Goal: Task Accomplishment & Management: Use online tool/utility

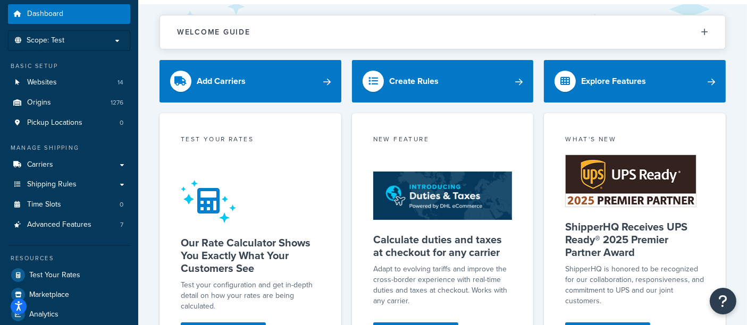
scroll to position [59, 0]
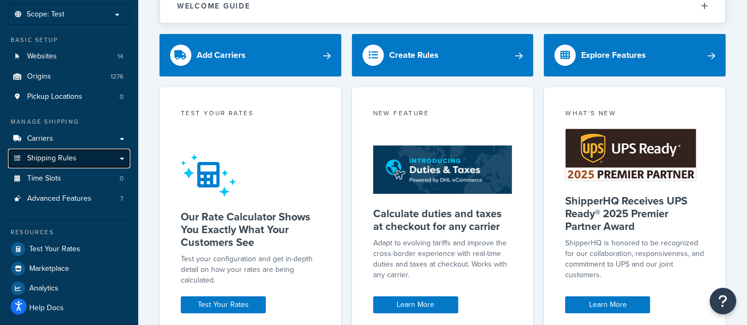
click at [80, 158] on link "Shipping Rules" at bounding box center [69, 159] width 122 height 20
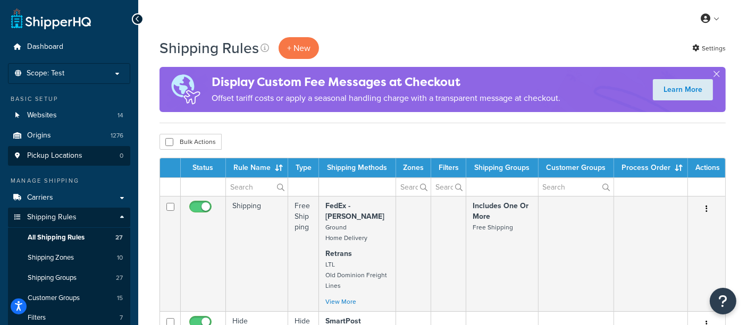
scroll to position [118, 0]
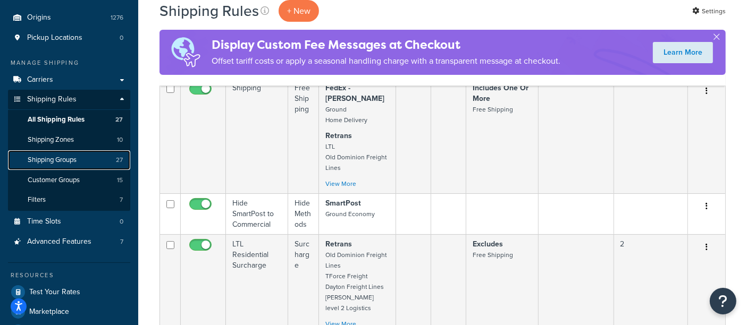
click at [73, 158] on span "Shipping Groups" at bounding box center [52, 160] width 49 height 9
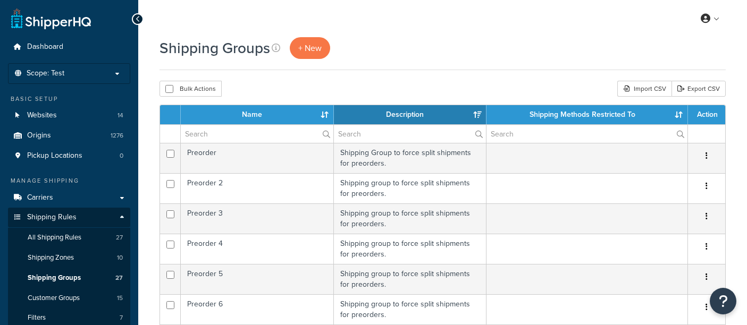
select select "15"
click at [69, 65] on li "Scope: Test Live Development Integration" at bounding box center [69, 73] width 122 height 21
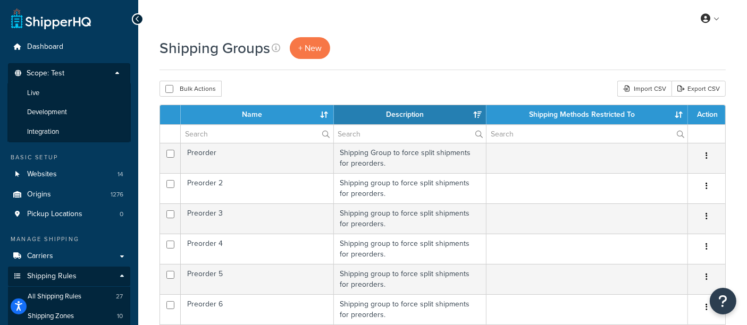
click at [46, 69] on span "Scope: Test" at bounding box center [46, 73] width 38 height 9
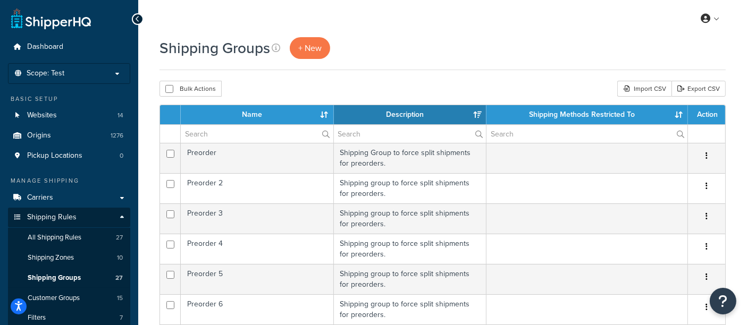
click at [408, 48] on div "Shipping Groups + New" at bounding box center [443, 48] width 566 height 22
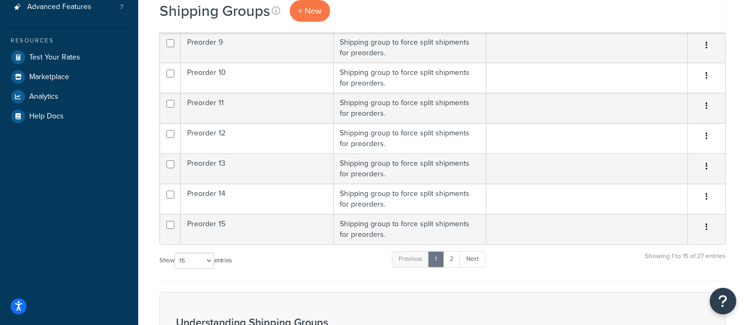
scroll to position [354, 0]
click at [449, 252] on link "2" at bounding box center [452, 258] width 18 height 16
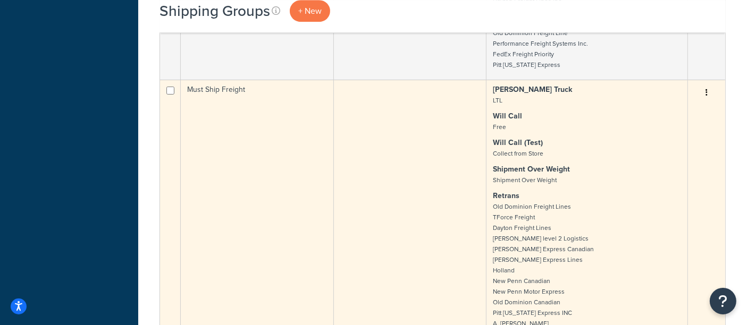
scroll to position [3492, 0]
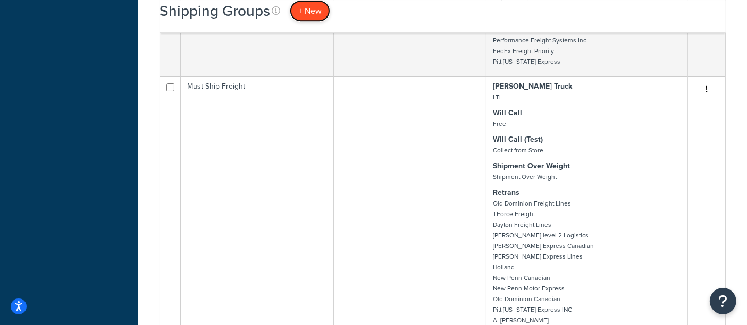
click at [302, 6] on span "+ New" at bounding box center [309, 11] width 23 height 12
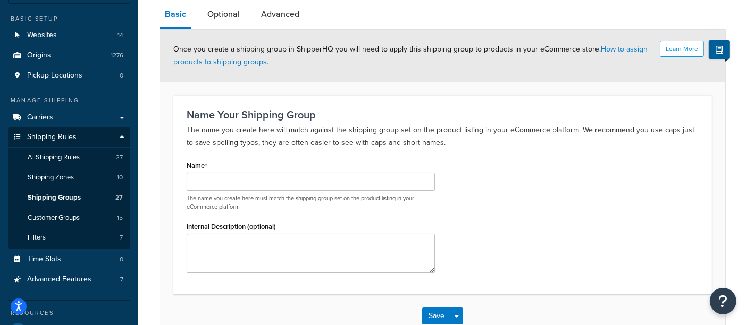
scroll to position [106, 0]
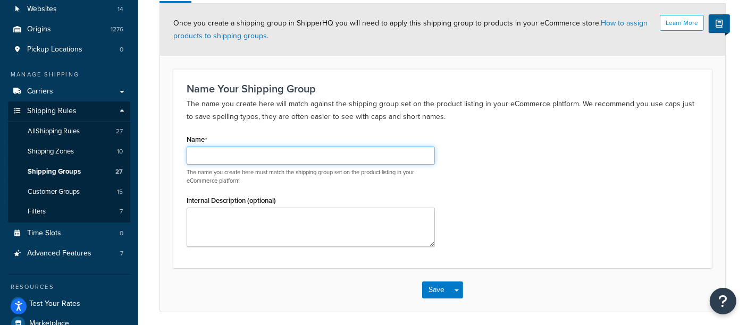
click at [291, 156] on input "Name" at bounding box center [311, 156] width 248 height 18
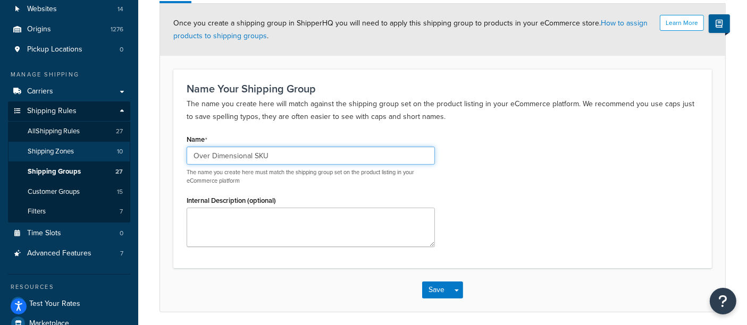
drag, startPoint x: 279, startPoint y: 157, endPoint x: 86, endPoint y: 157, distance: 193.6
click at [86, 157] on div "Dashboard Scope: Test Basic Setup Websites 14 Origins 1276 Pickup Locations 0 M…" at bounding box center [373, 140] width 747 height 492
type input "Over Dimensional SKU"
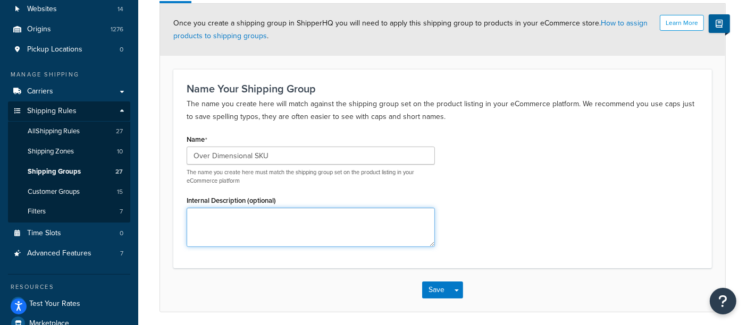
click at [224, 221] on textarea "Internal Description (optional)" at bounding box center [311, 227] width 248 height 39
paste textarea "Over Dimensional SKU"
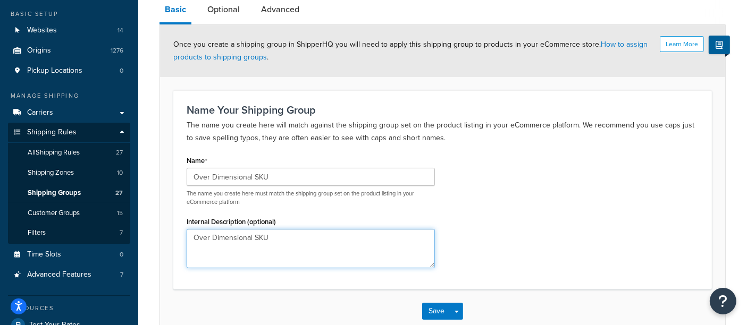
scroll to position [118, 0]
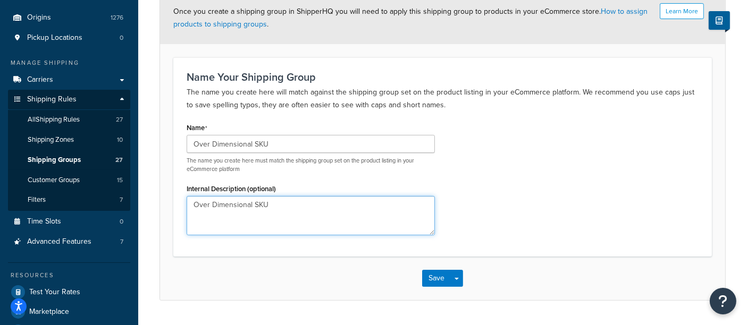
type textarea "Over Dimensional SKU"
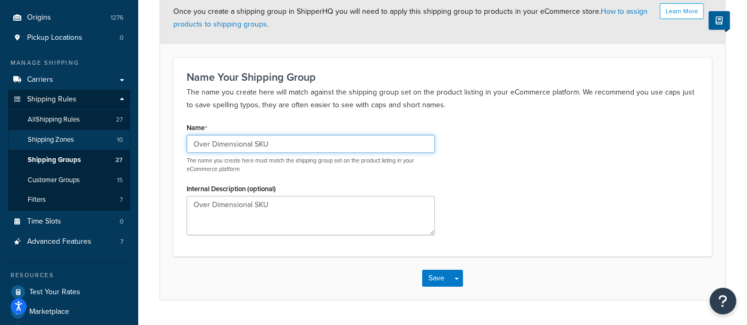
drag, startPoint x: 268, startPoint y: 145, endPoint x: 115, endPoint y: 146, distance: 152.6
click at [115, 146] on div "Dashboard Scope: Test Basic Setup Websites 14 Origins 1276 Pickup Locations 0 M…" at bounding box center [373, 128] width 747 height 492
click at [352, 142] on input "Over Dimensional SKU" at bounding box center [311, 144] width 248 height 18
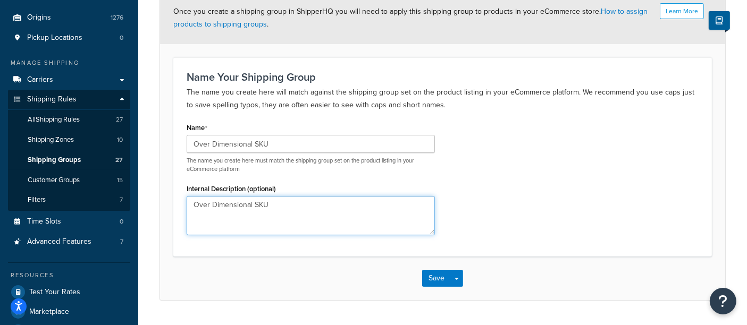
click at [286, 213] on textarea "Over Dimensional SKU" at bounding box center [311, 215] width 248 height 39
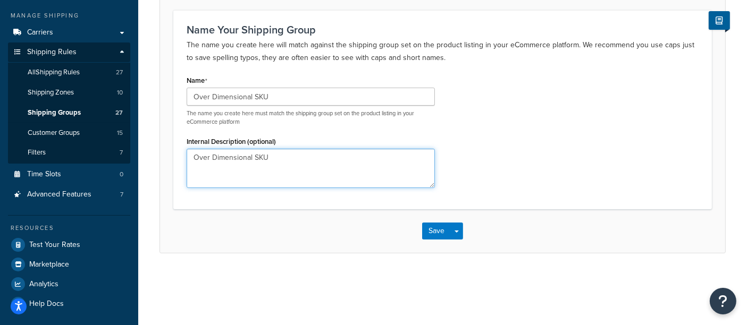
scroll to position [0, 0]
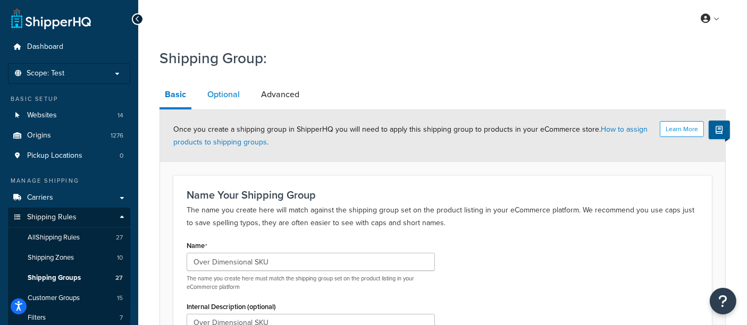
drag, startPoint x: 218, startPoint y: 96, endPoint x: 228, endPoint y: 94, distance: 9.9
click at [218, 96] on link "Optional" at bounding box center [223, 95] width 43 height 26
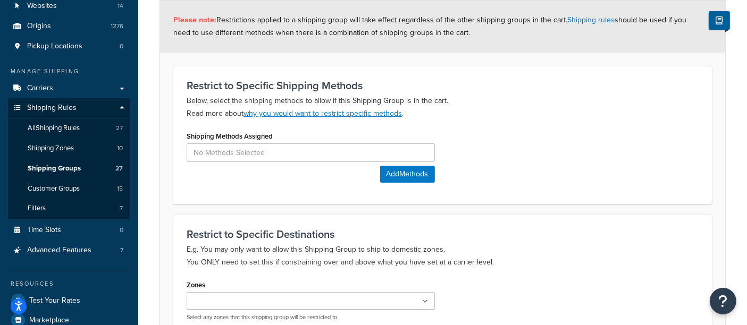
scroll to position [118, 0]
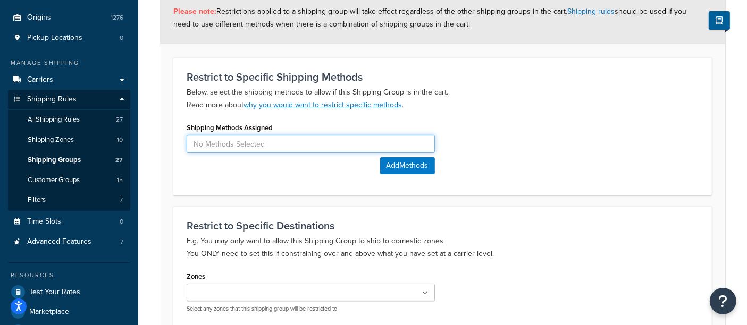
click at [300, 139] on input at bounding box center [311, 144] width 248 height 18
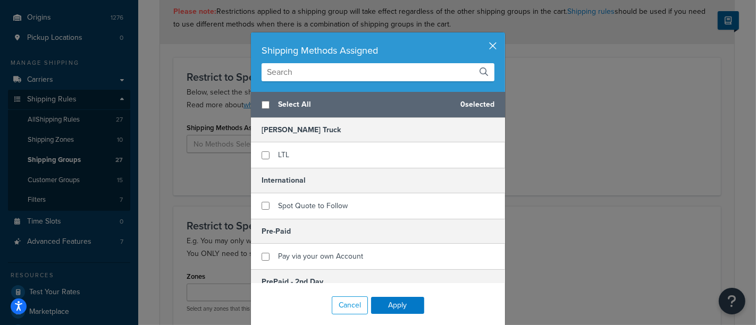
click at [503, 35] on button "button" at bounding box center [504, 33] width 3 height 3
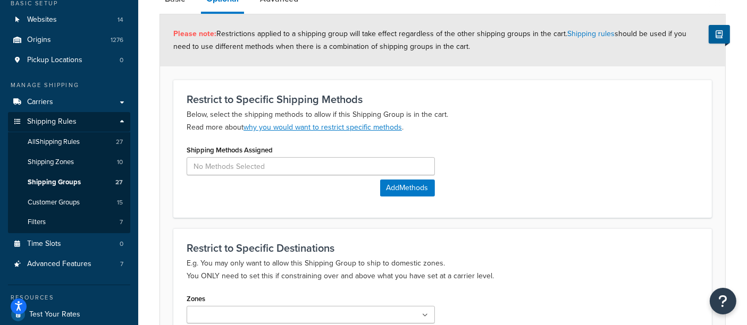
scroll to position [0, 0]
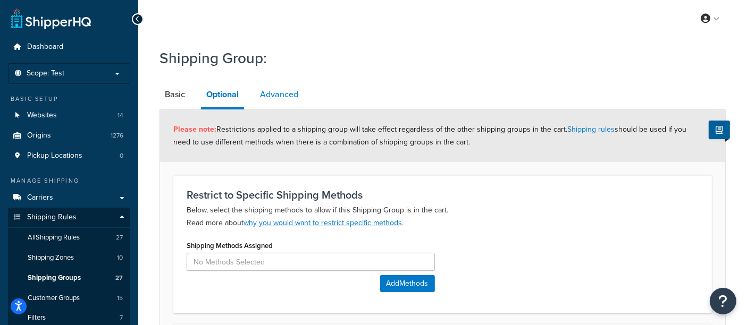
click at [269, 96] on link "Advanced" at bounding box center [279, 95] width 49 height 26
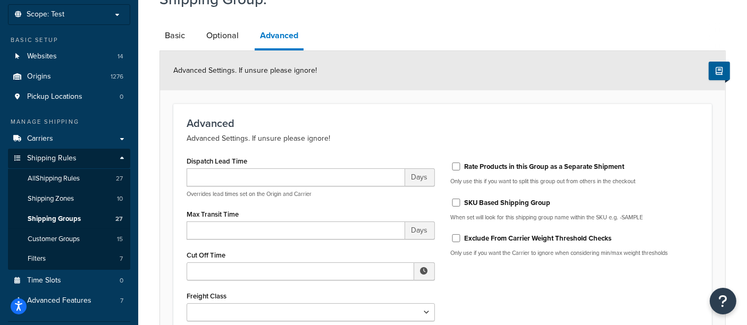
scroll to position [118, 0]
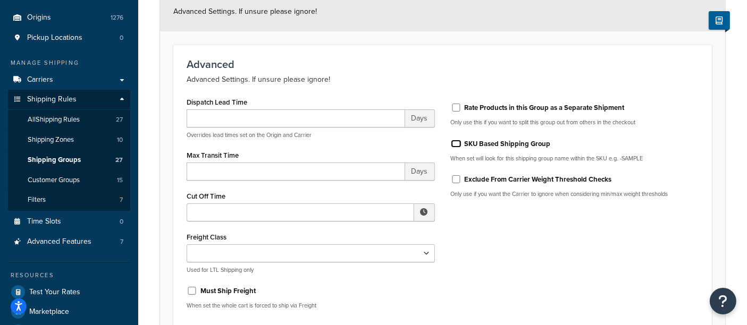
click at [454, 142] on input "SKU Based Shipping Group" at bounding box center [456, 144] width 11 height 8
checkbox input "true"
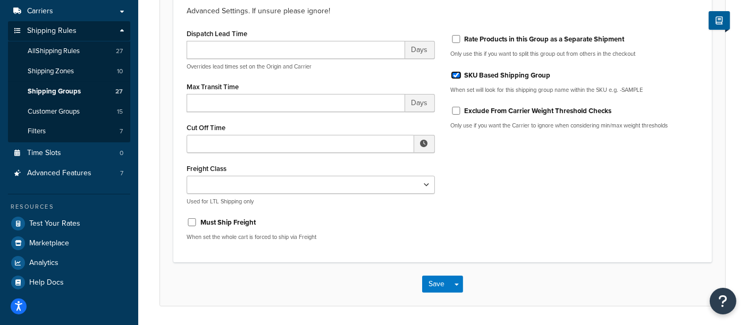
scroll to position [161, 0]
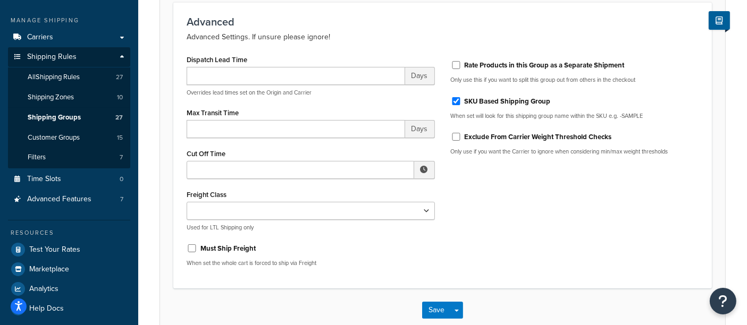
click at [585, 203] on div "Dispatch Lead Time Days Overrides lead times set on the Origin and Carrier Max …" at bounding box center [443, 163] width 528 height 223
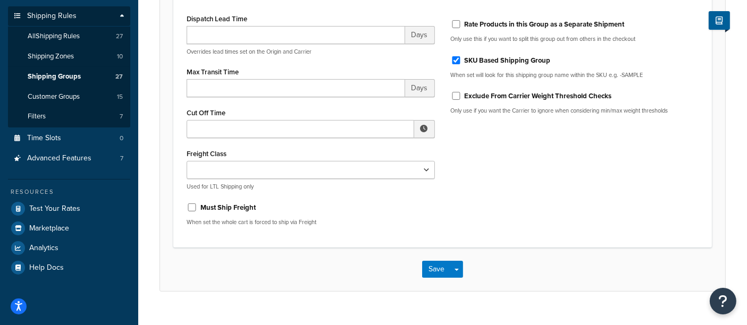
scroll to position [220, 0]
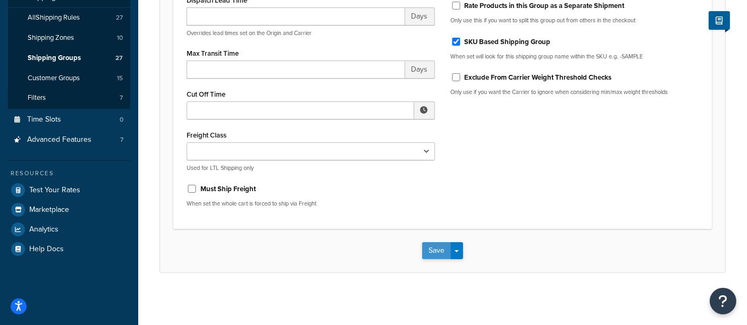
click at [437, 250] on button "Save" at bounding box center [436, 251] width 29 height 17
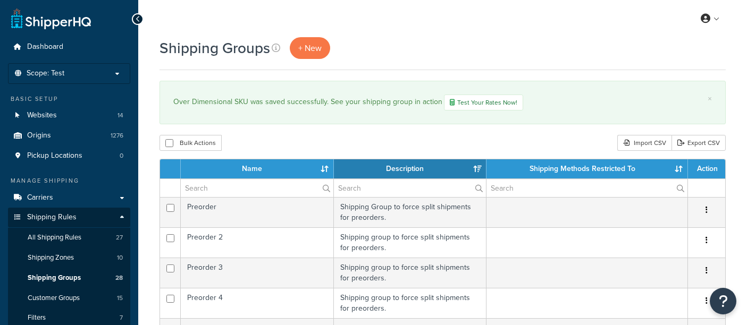
select select "15"
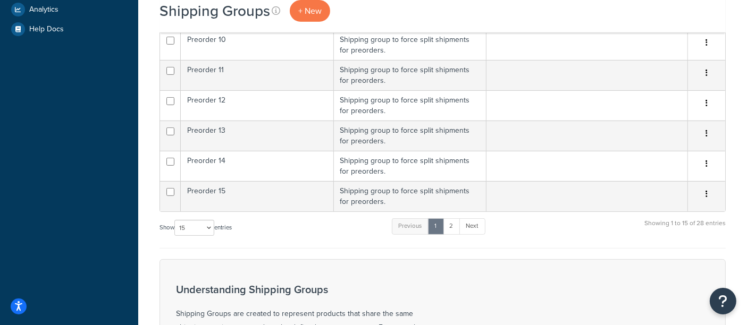
scroll to position [472, 0]
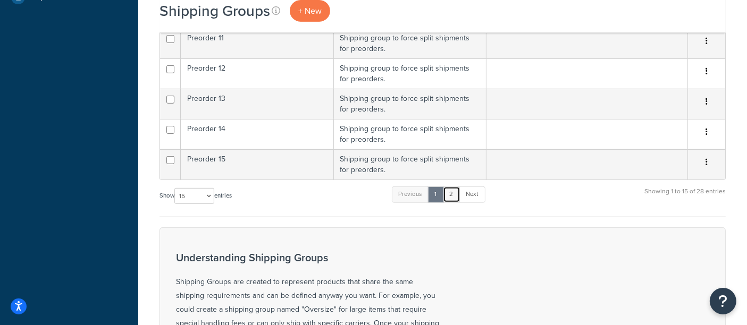
click at [455, 190] on link "2" at bounding box center [452, 195] width 18 height 16
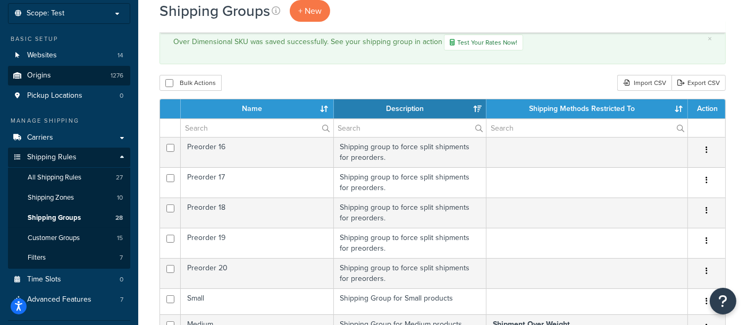
scroll to position [118, 0]
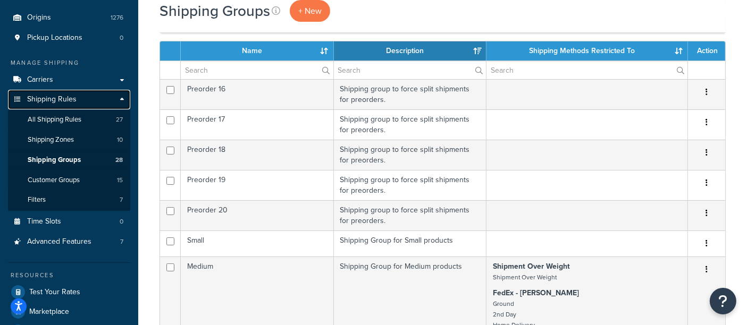
click at [60, 99] on span "Shipping Rules" at bounding box center [51, 99] width 49 height 9
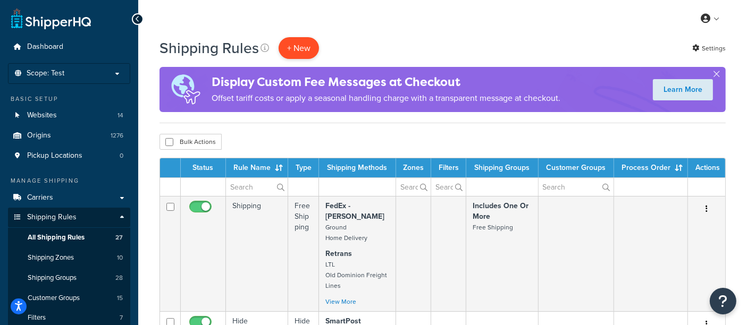
click at [306, 48] on p "+ New" at bounding box center [299, 48] width 40 height 22
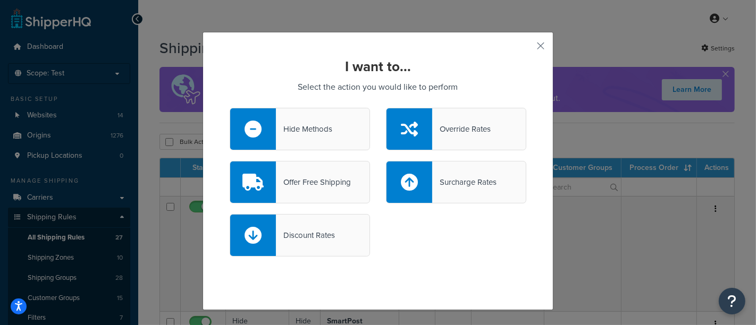
click at [458, 171] on div "Surcharge Rates" at bounding box center [456, 182] width 140 height 43
click at [0, 0] on input "Surcharge Rates" at bounding box center [0, 0] width 0 height 0
select select "CART"
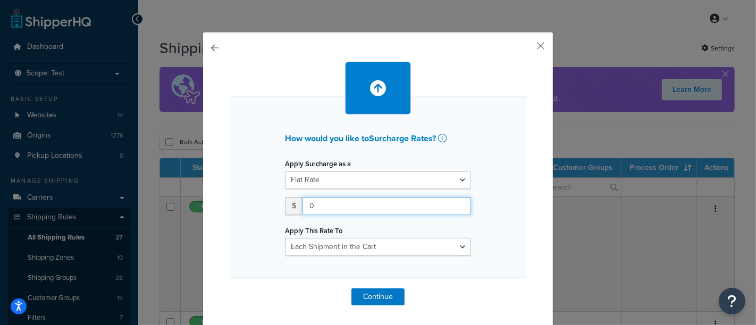
drag, startPoint x: 316, startPoint y: 206, endPoint x: 269, endPoint y: 208, distance: 47.4
click at [269, 208] on div "How would you like to Surcharge Rates ? Apply Surcharge as a Flat Rate Percenta…" at bounding box center [378, 187] width 297 height 182
type input "50.00"
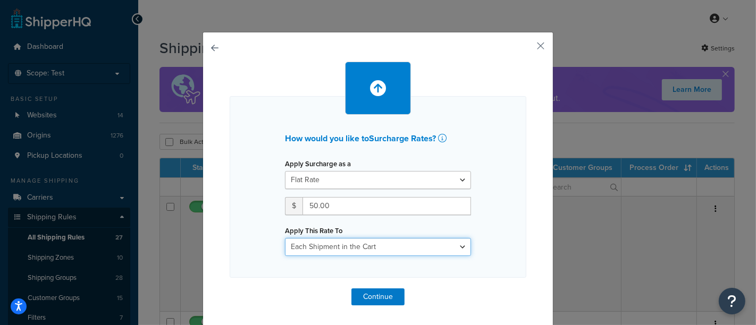
click at [412, 245] on select "Entire Cart Each Shipment in the Cart Each Origin in the Cart Each Shipping Gro…" at bounding box center [378, 247] width 186 height 18
select select "ENTIRE_CART"
click at [285, 238] on select "Entire Cart Each Shipment in the Cart Each Origin in the Cart Each Shipping Gro…" at bounding box center [378, 247] width 186 height 18
click at [430, 251] on select "Entire Cart Each Shipment in the Cart Each Origin in the Cart Each Shipping Gro…" at bounding box center [378, 247] width 186 height 18
click at [285, 238] on select "Entire Cart Each Shipment in the Cart Each Origin in the Cart Each Shipping Gro…" at bounding box center [378, 247] width 186 height 18
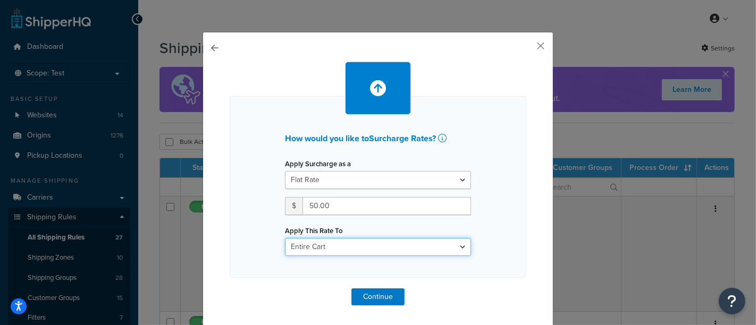
scroll to position [1, 0]
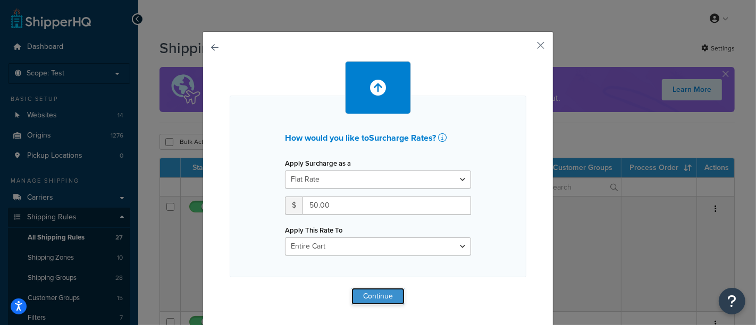
click at [377, 296] on button "Continue" at bounding box center [378, 296] width 53 height 17
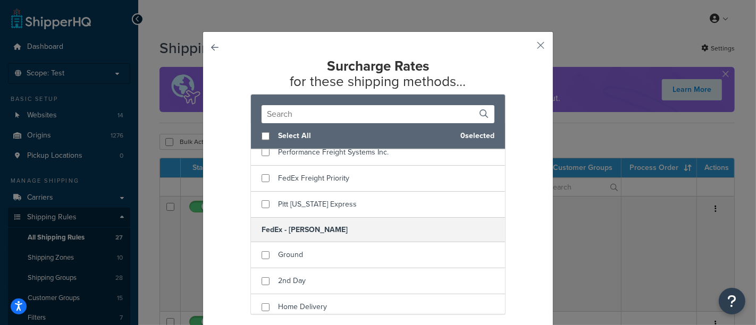
scroll to position [886, 0]
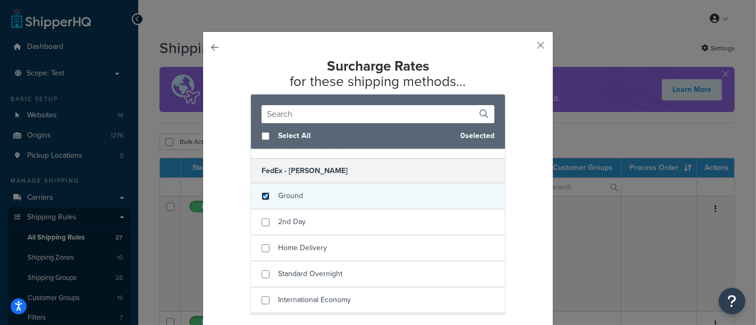
click at [262, 193] on input "checkbox" at bounding box center [266, 197] width 8 height 8
checkbox input "true"
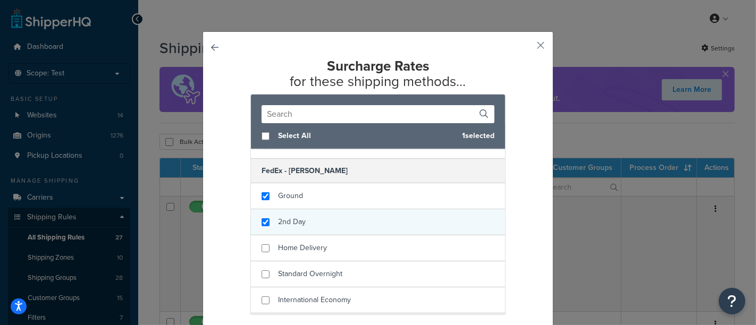
checkbox input "true"
click at [260, 210] on div "2nd Day" at bounding box center [378, 223] width 254 height 26
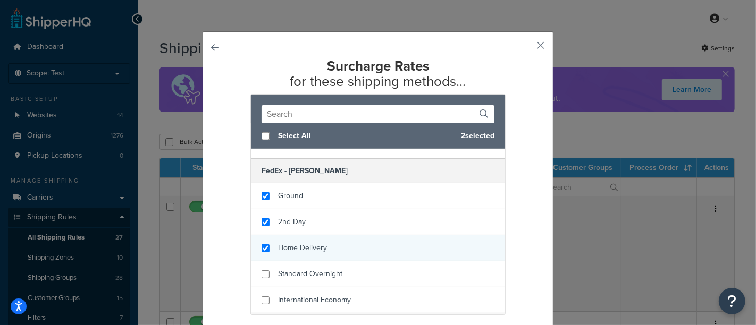
checkbox input "true"
click at [256, 250] on div "Home Delivery" at bounding box center [378, 249] width 254 height 26
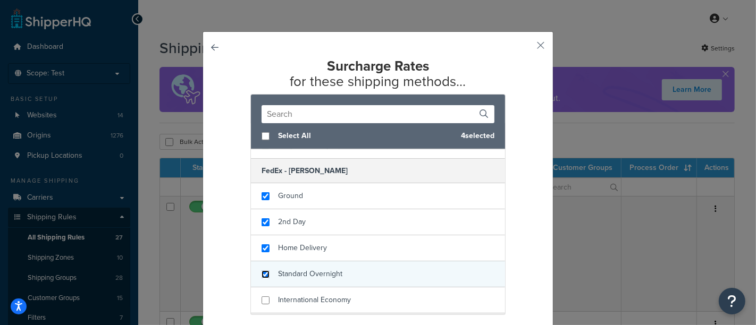
click at [262, 271] on input "checkbox" at bounding box center [266, 275] width 8 height 8
checkbox input "true"
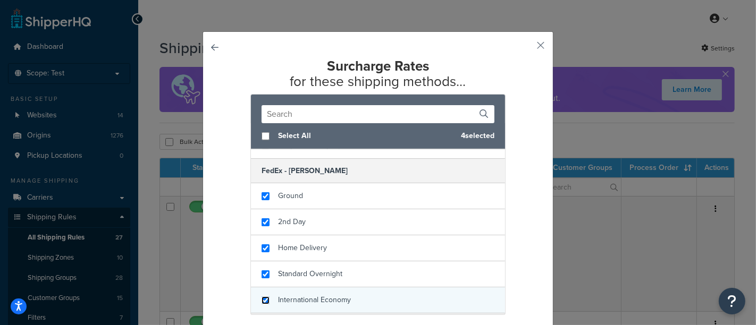
click at [262, 297] on input "checkbox" at bounding box center [266, 301] width 8 height 8
checkbox input "true"
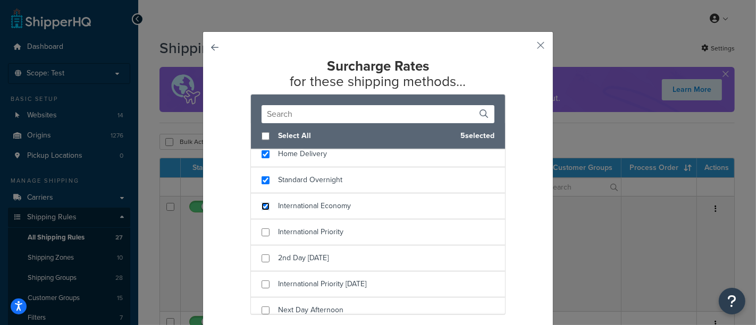
scroll to position [1004, 0]
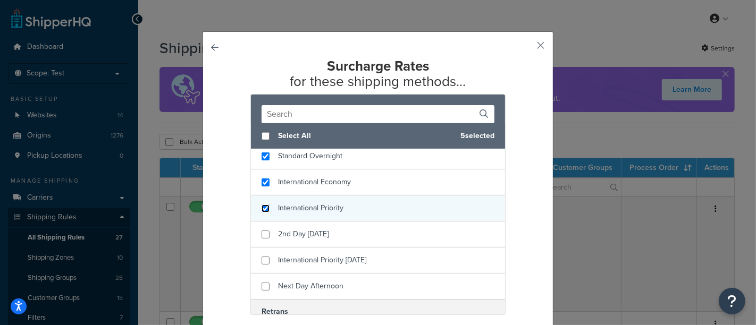
click at [262, 205] on input "checkbox" at bounding box center [266, 209] width 8 height 8
checkbox input "true"
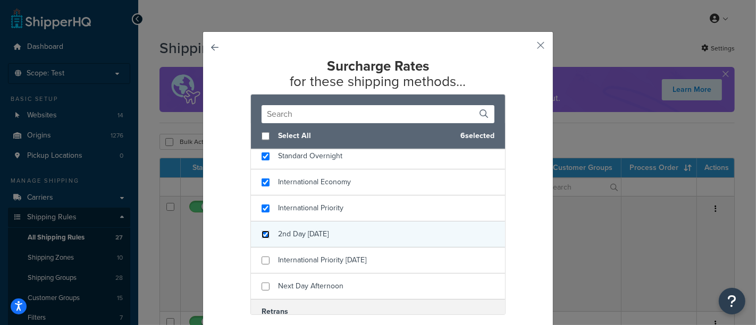
click at [262, 231] on input "checkbox" at bounding box center [266, 235] width 8 height 8
checkbox input "true"
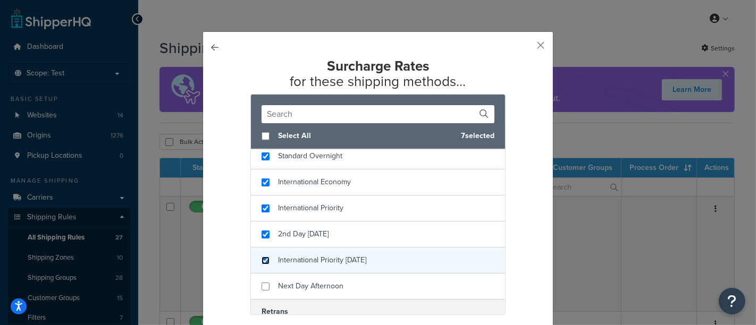
click at [262, 257] on input "checkbox" at bounding box center [266, 261] width 8 height 8
checkbox input "true"
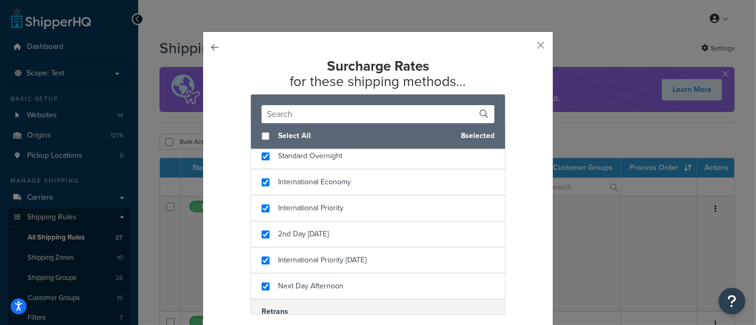
checkbox input "true"
drag, startPoint x: 265, startPoint y: 293, endPoint x: 509, endPoint y: 277, distance: 244.6
click at [509, 277] on div "Select All 9 selected Boelter Truck LTL International Spot Quote to Follow Pre-…" at bounding box center [378, 204] width 297 height 221
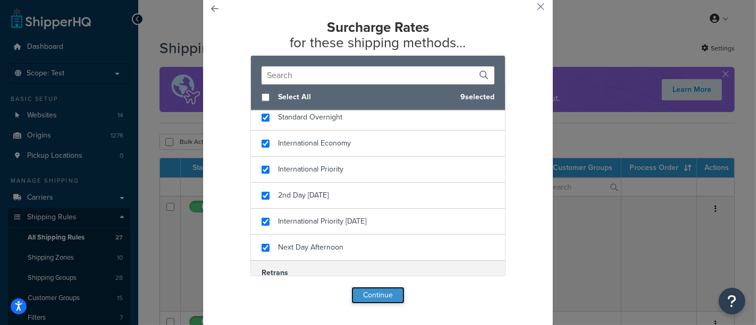
click at [373, 294] on button "Continue" at bounding box center [378, 295] width 53 height 17
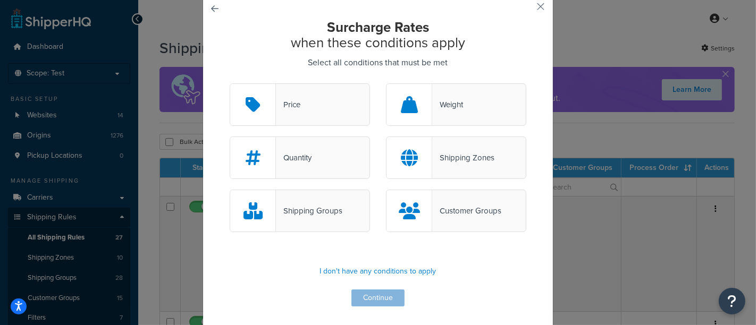
click at [324, 205] on div "Shipping Groups" at bounding box center [309, 211] width 66 height 15
click at [0, 0] on input "Shipping Groups" at bounding box center [0, 0] width 0 height 0
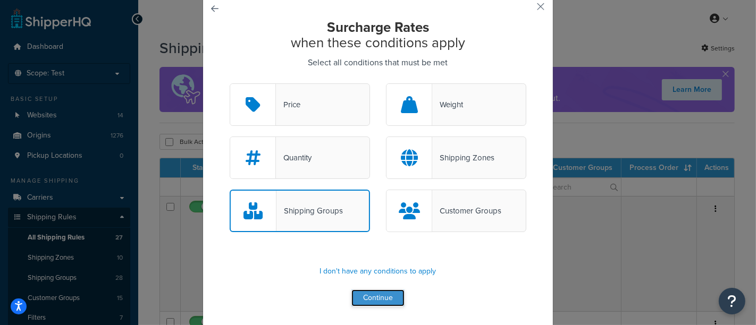
click at [380, 303] on button "Continue" at bounding box center [378, 298] width 53 height 17
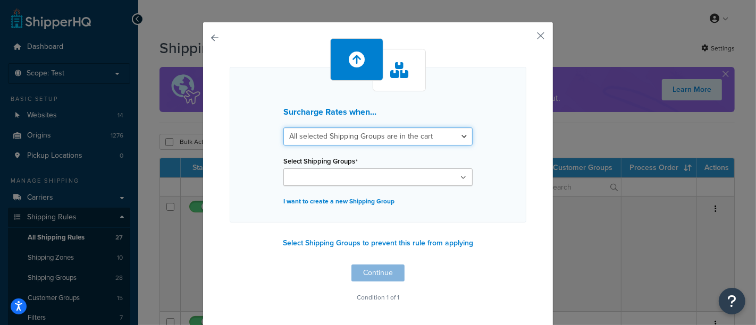
click at [398, 137] on select "All selected Shipping Groups are in the cart Any selected Shipping Groups are i…" at bounding box center [377, 137] width 189 height 18
click at [283, 128] on select "All selected Shipping Groups are in the cart Any selected Shipping Groups are i…" at bounding box center [377, 137] width 189 height 18
click at [375, 185] on ul at bounding box center [377, 178] width 189 height 18
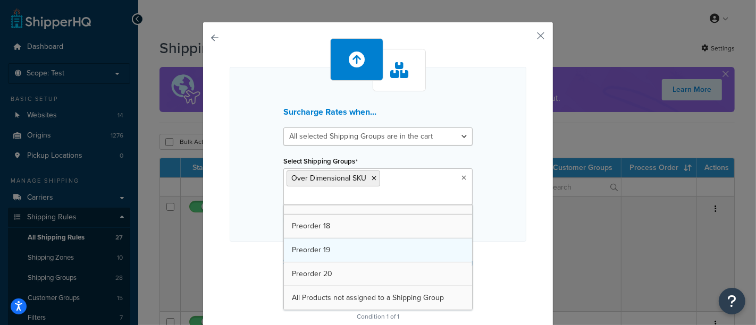
scroll to position [536, 0]
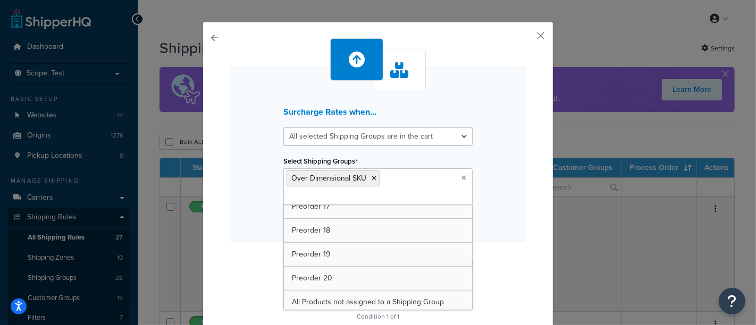
click at [496, 212] on div "Surcharge Rates when... All selected Shipping Groups are in the cart Any select…" at bounding box center [378, 154] width 297 height 175
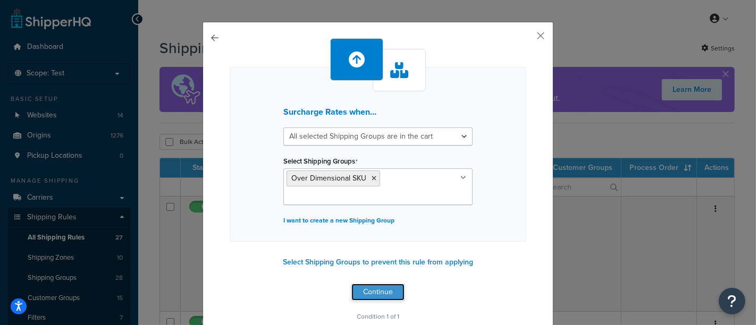
click at [381, 286] on button "Continue" at bounding box center [378, 292] width 53 height 17
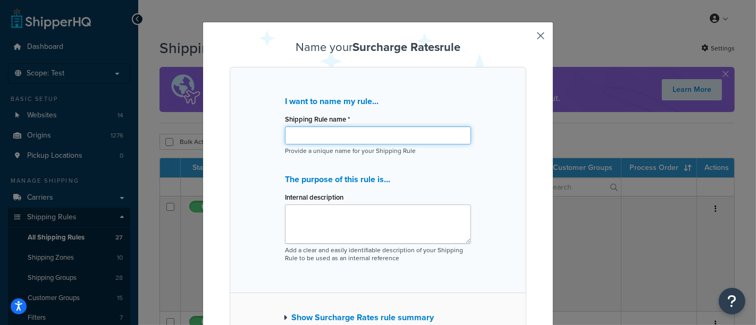
click at [329, 136] on input "Shipping Rule name *" at bounding box center [378, 136] width 186 height 18
type input "Over Dimensional SKU"
drag, startPoint x: 366, startPoint y: 131, endPoint x: 179, endPoint y: 140, distance: 186.9
click at [179, 140] on div "Name your Surcharge Rates rule I want to name my rule... Shipping Rule name * O…" at bounding box center [378, 162] width 756 height 325
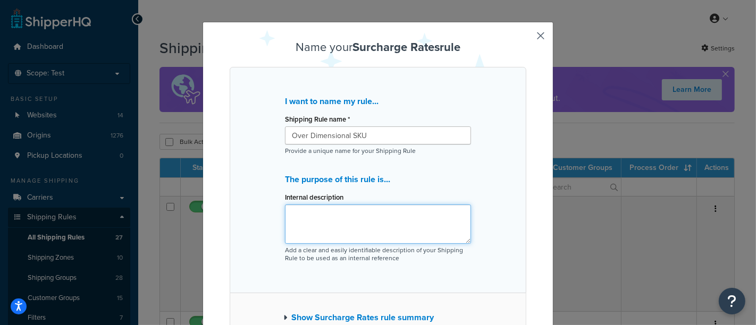
click at [322, 221] on textarea "Internal description" at bounding box center [378, 224] width 186 height 39
paste textarea "Over Dimensional SKU"
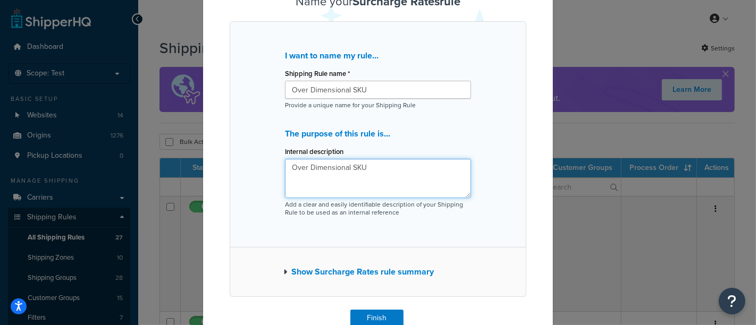
scroll to position [103, 0]
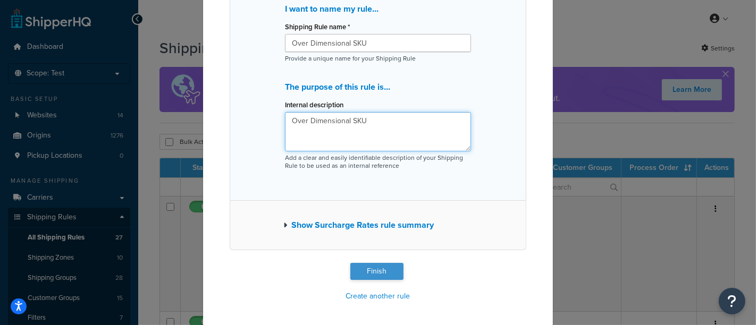
type textarea "Over Dimensional SKU"
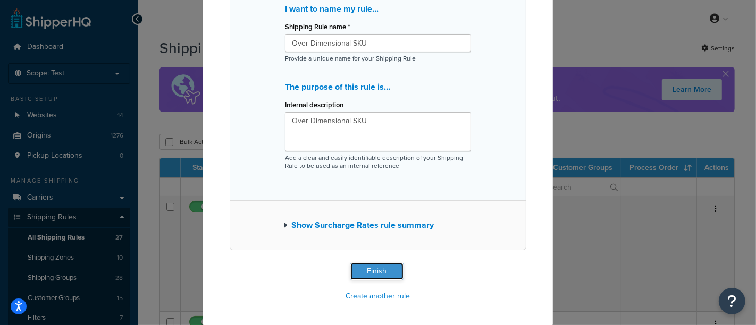
click at [360, 271] on button "Finish" at bounding box center [376, 271] width 53 height 17
